Goal: Information Seeking & Learning: Learn about a topic

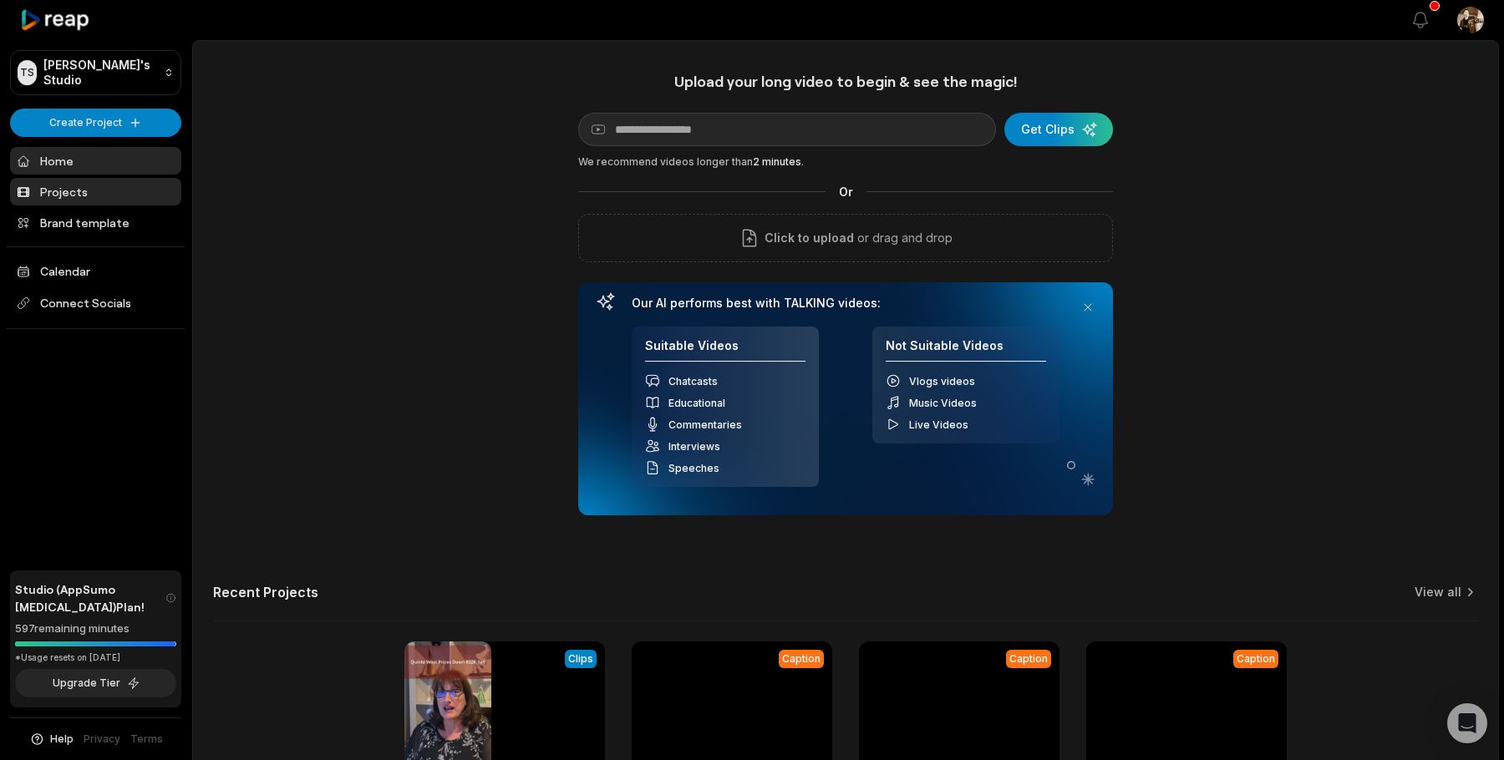
click at [70, 196] on link "Projects" at bounding box center [95, 192] width 171 height 28
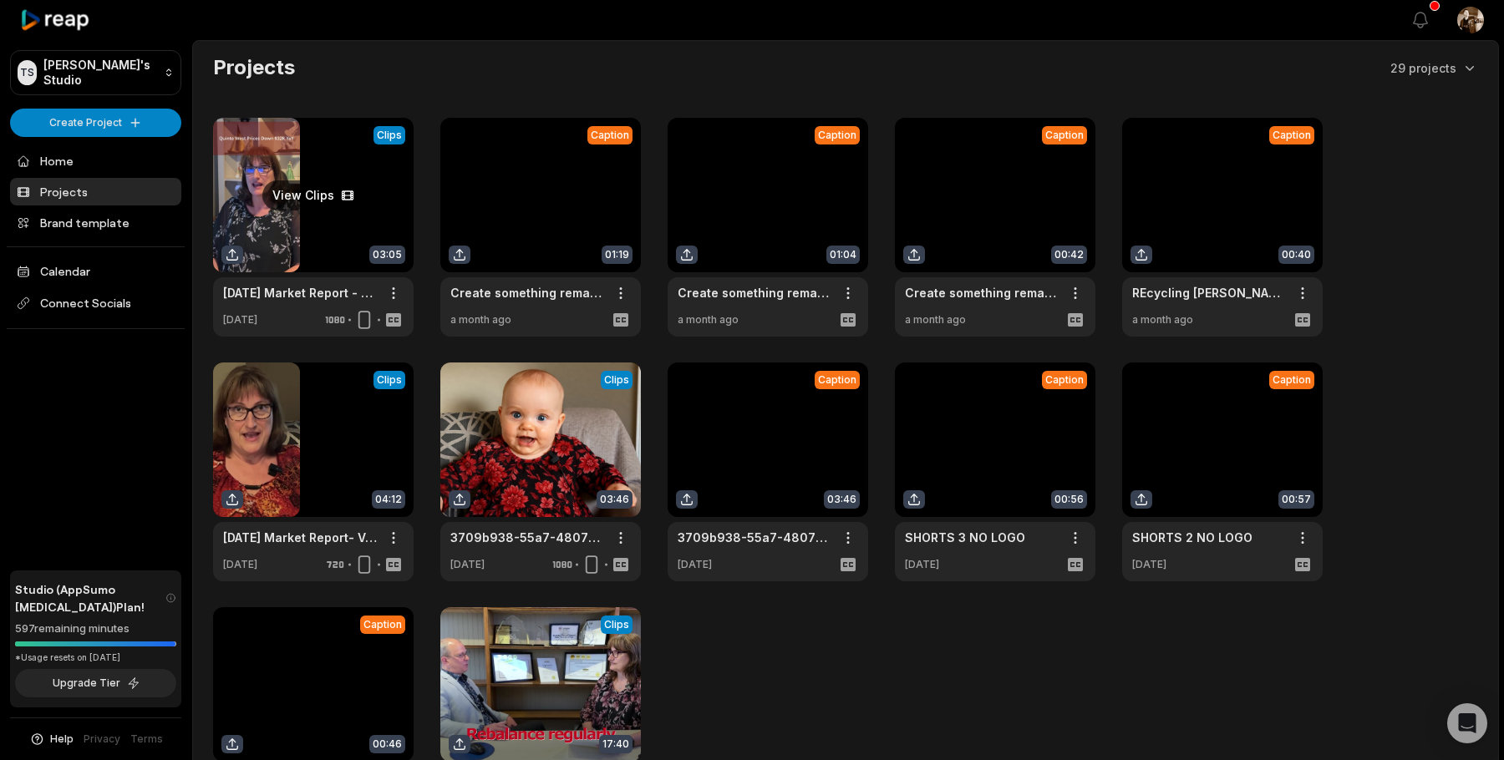
click at [338, 237] on link at bounding box center [313, 227] width 201 height 219
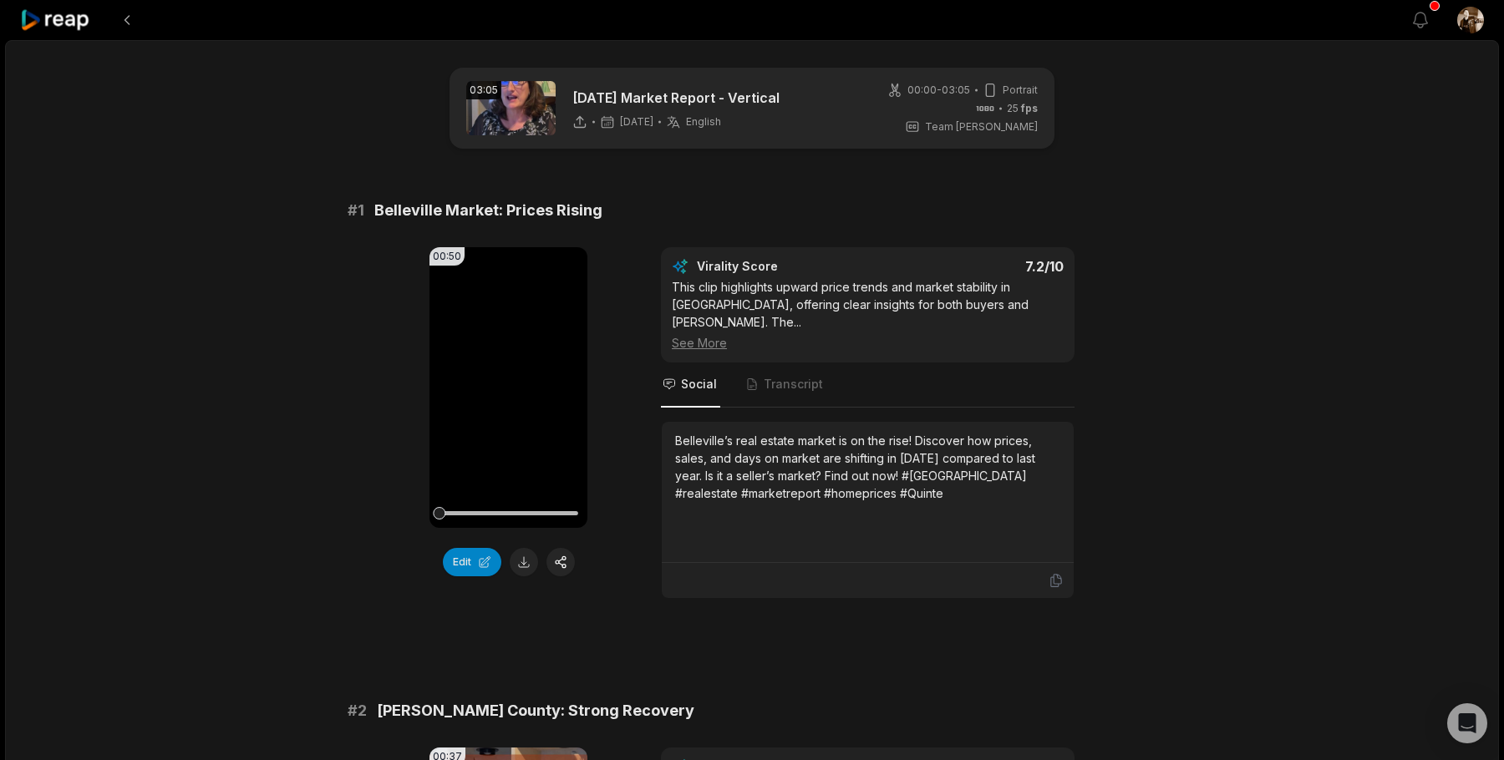
scroll to position [114, 0]
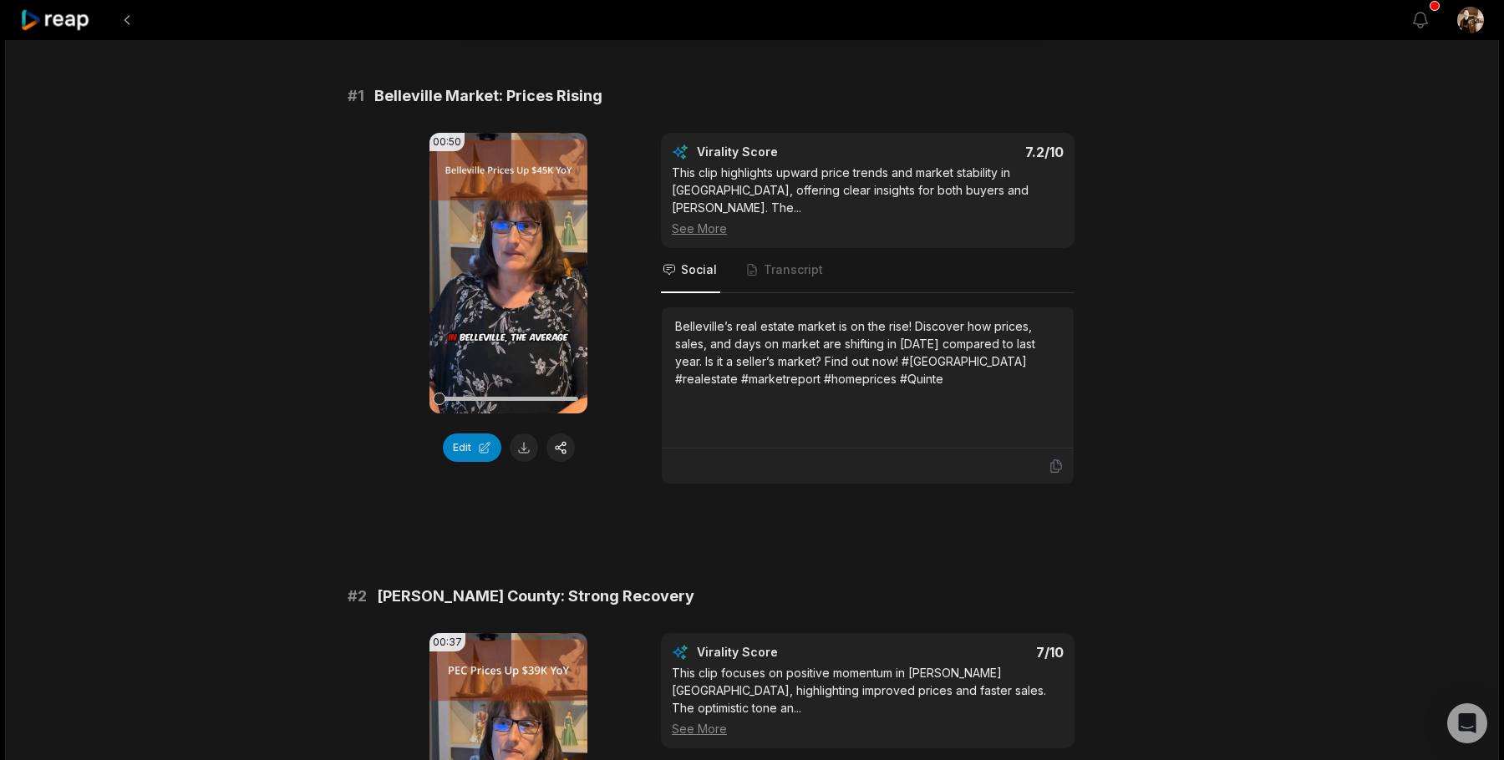
click at [766, 341] on div "Belleville’s real estate market is on the rise! Discover how prices, sales, and…" at bounding box center [867, 353] width 385 height 70
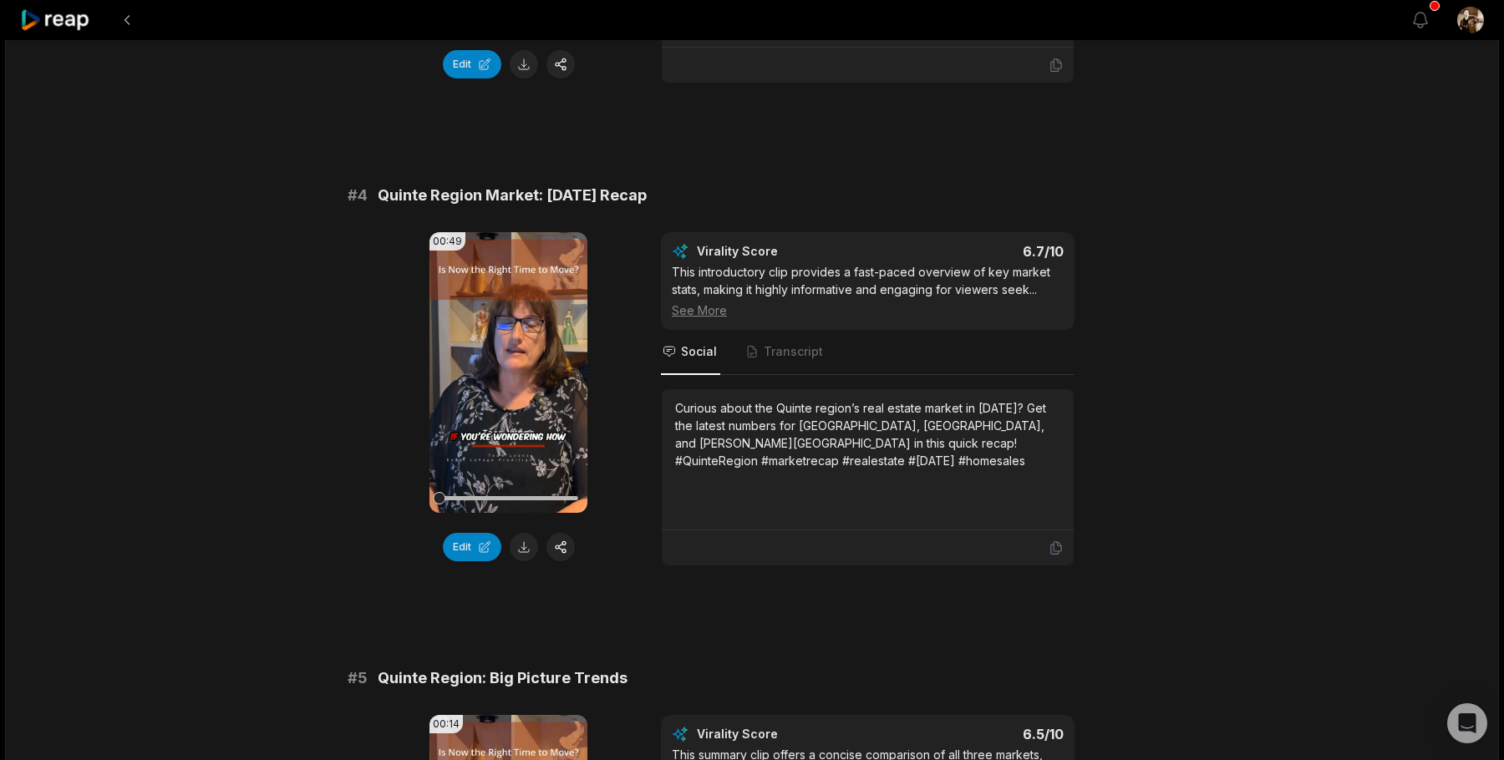
scroll to position [1500, 0]
click at [1059, 540] on icon at bounding box center [1056, 547] width 15 height 15
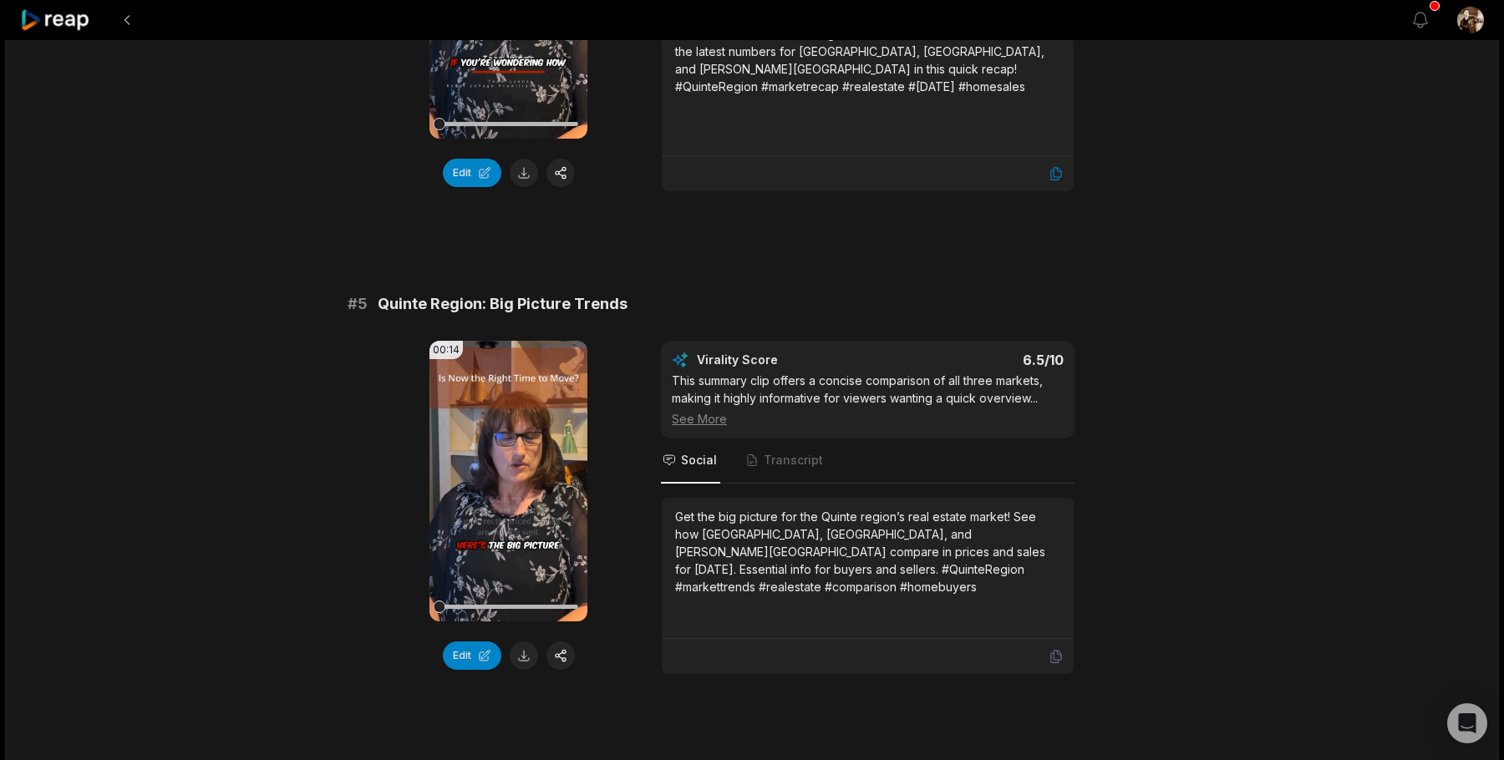
scroll to position [1874, 0]
click at [1054, 650] on icon at bounding box center [1056, 656] width 10 height 13
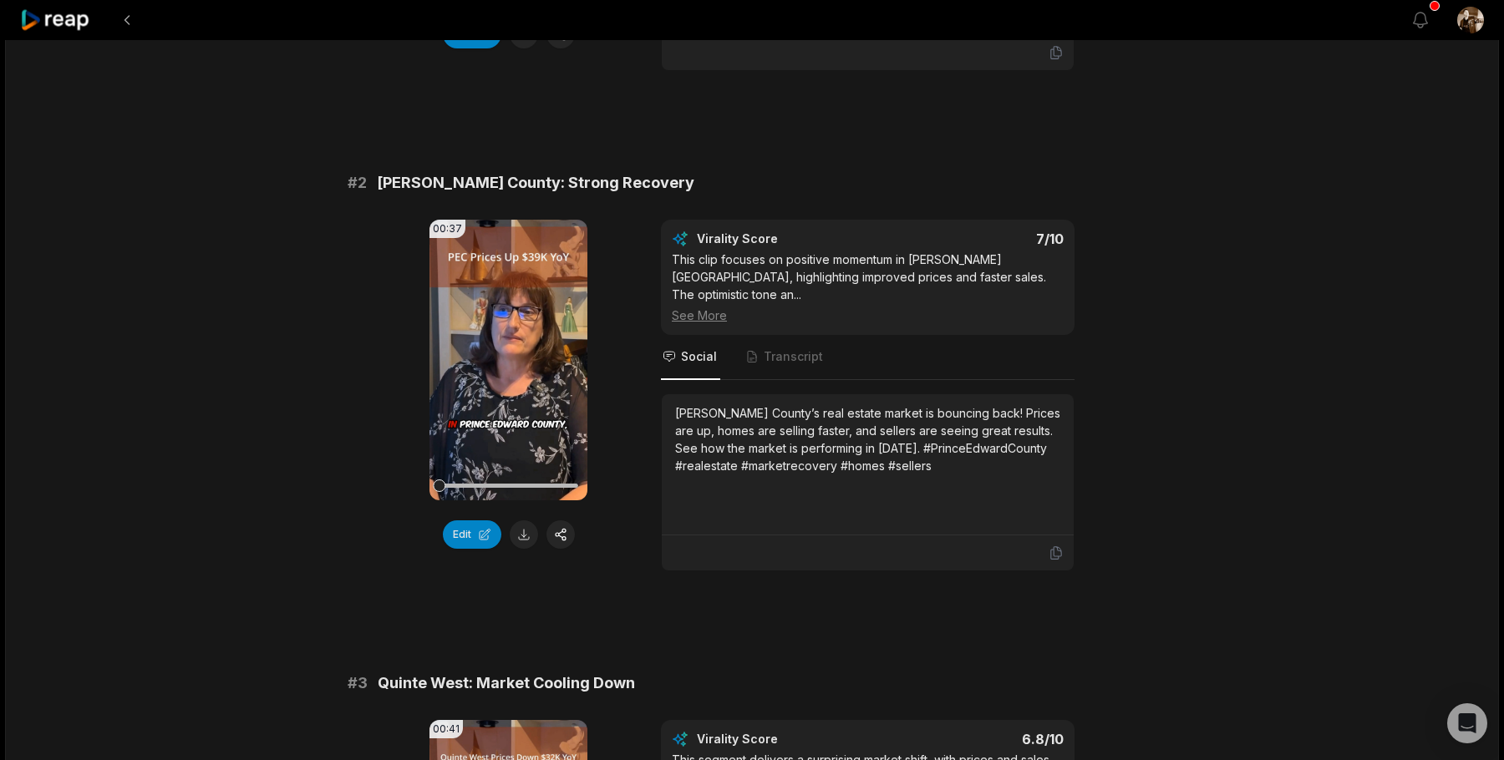
scroll to position [508, 0]
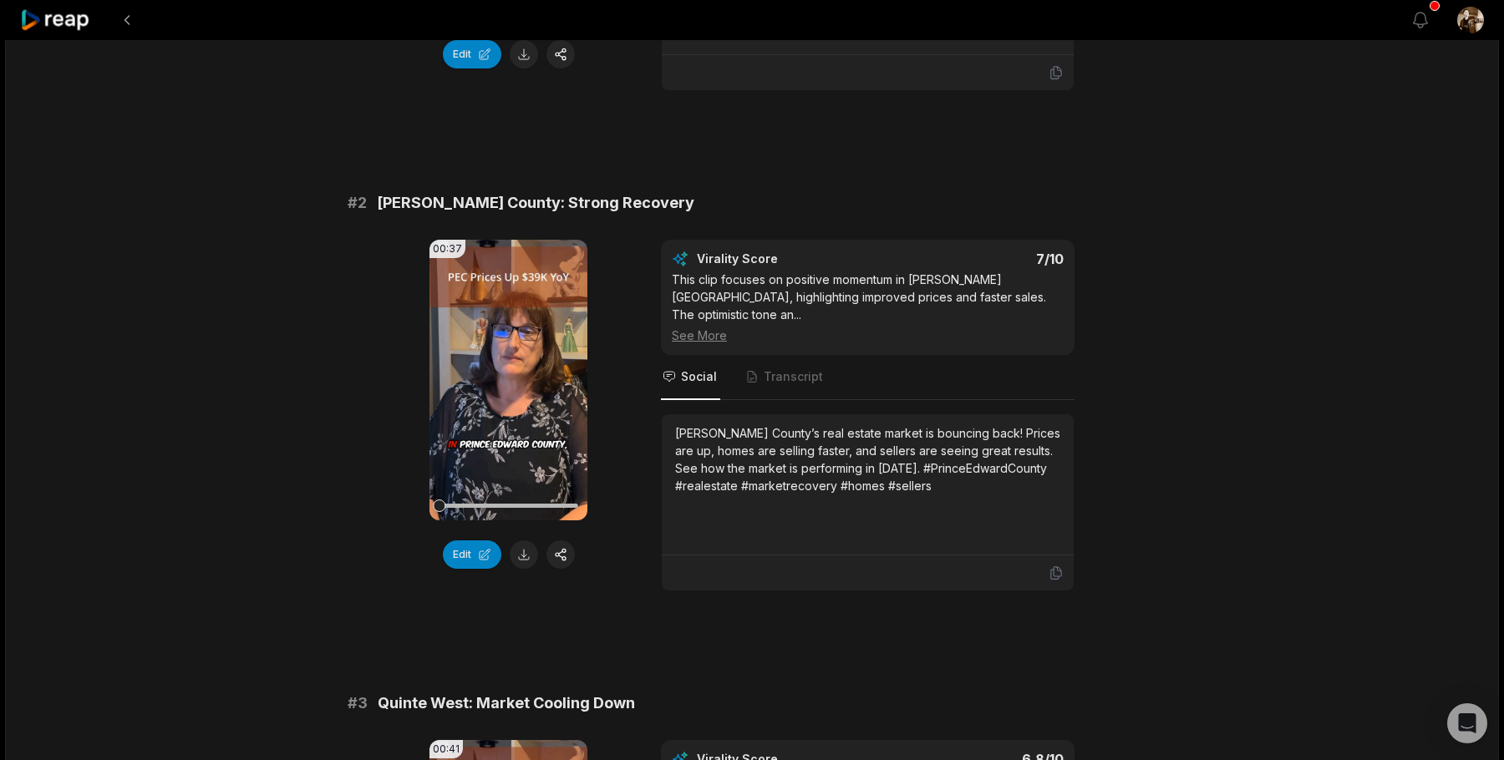
drag, startPoint x: 1060, startPoint y: 455, endPoint x: 973, endPoint y: 442, distance: 87.9
click at [968, 440] on div "[PERSON_NAME] County’s real estate market is bouncing back! Prices are up, home…" at bounding box center [867, 459] width 385 height 70
click at [1056, 566] on icon at bounding box center [1056, 573] width 15 height 15
